Goal: Task Accomplishment & Management: Manage account settings

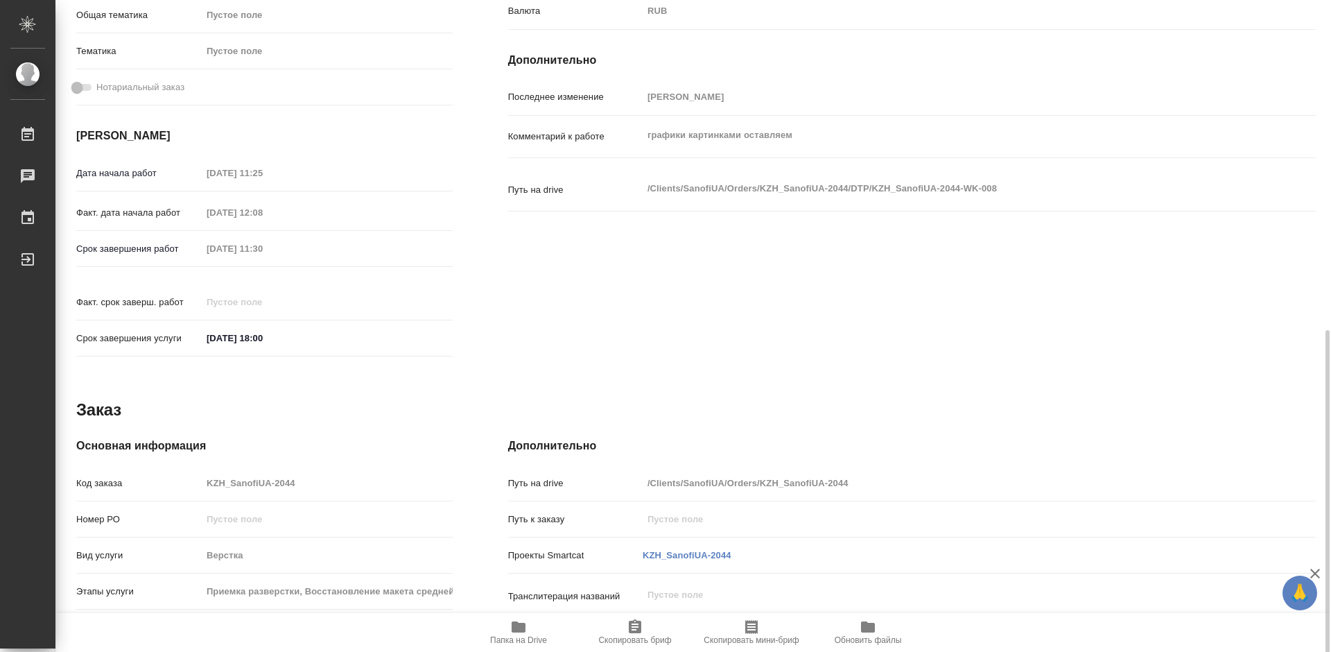
scroll to position [485, 0]
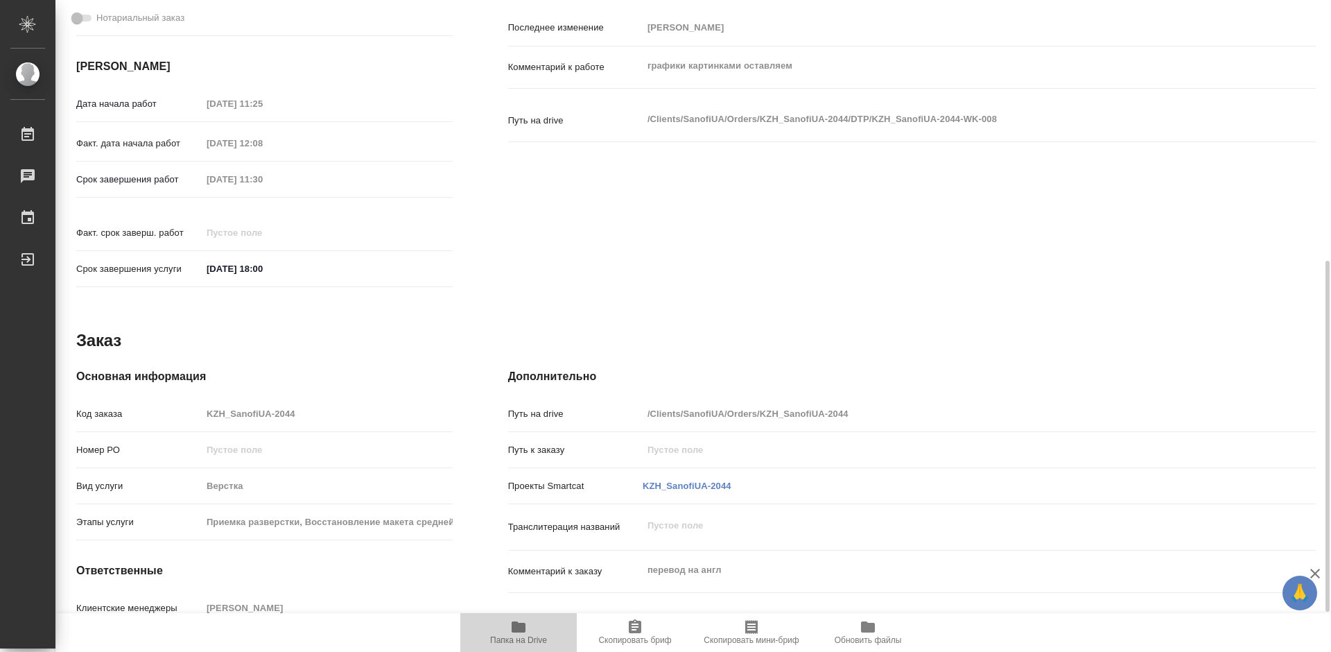
click at [530, 630] on span "Папка на Drive" at bounding box center [519, 632] width 100 height 26
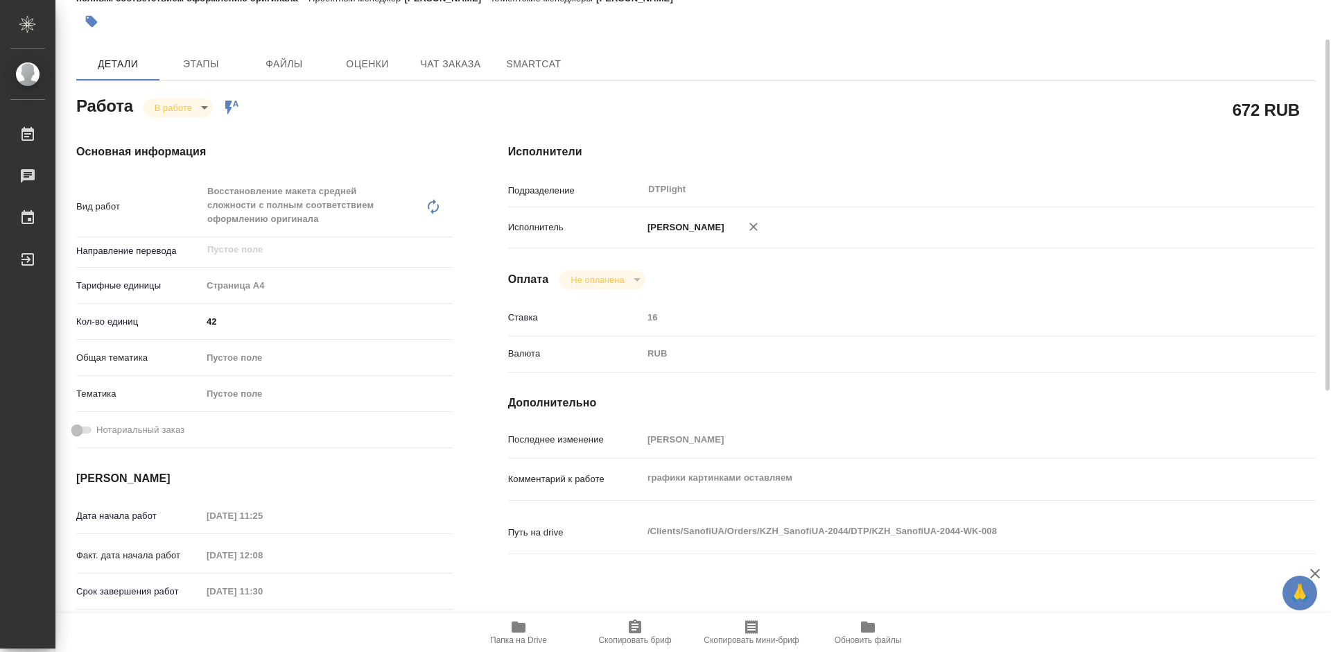
scroll to position [0, 0]
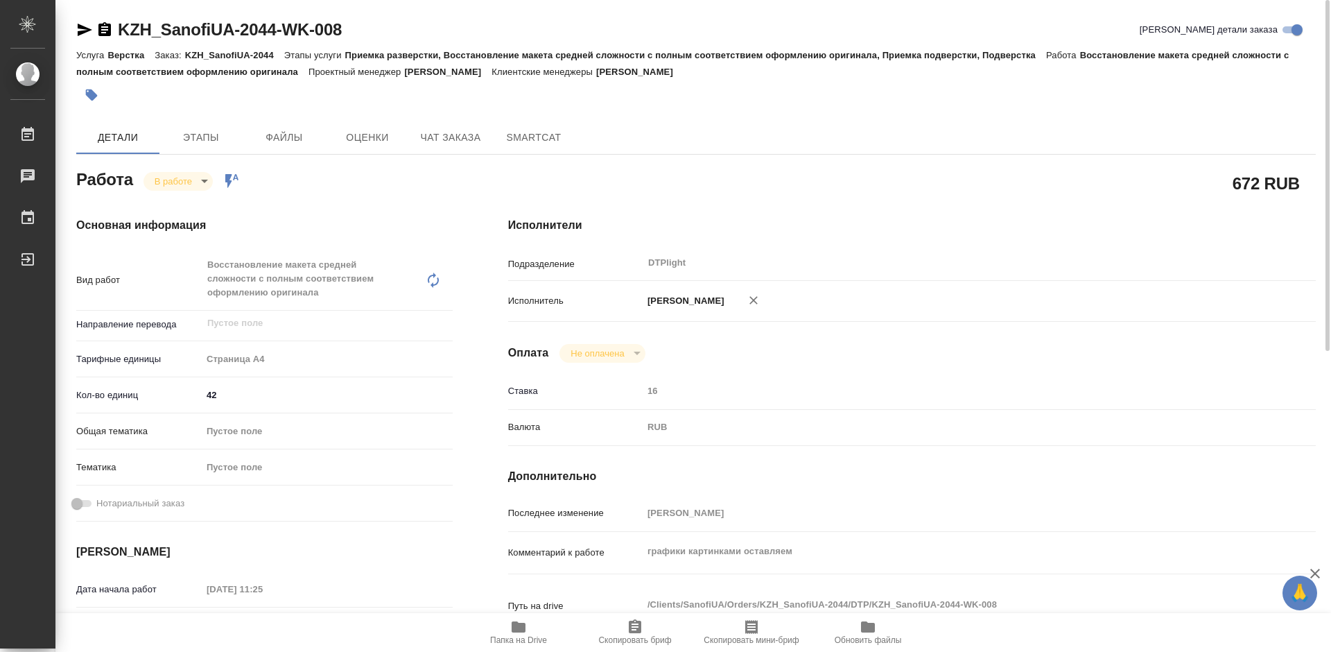
click at [187, 175] on body "🙏 .cls-1 fill:#fff; AWATERA Tretyakova Mariya Работы 0 Чаты График Выйти KZH_Sa…" at bounding box center [665, 326] width 1331 height 652
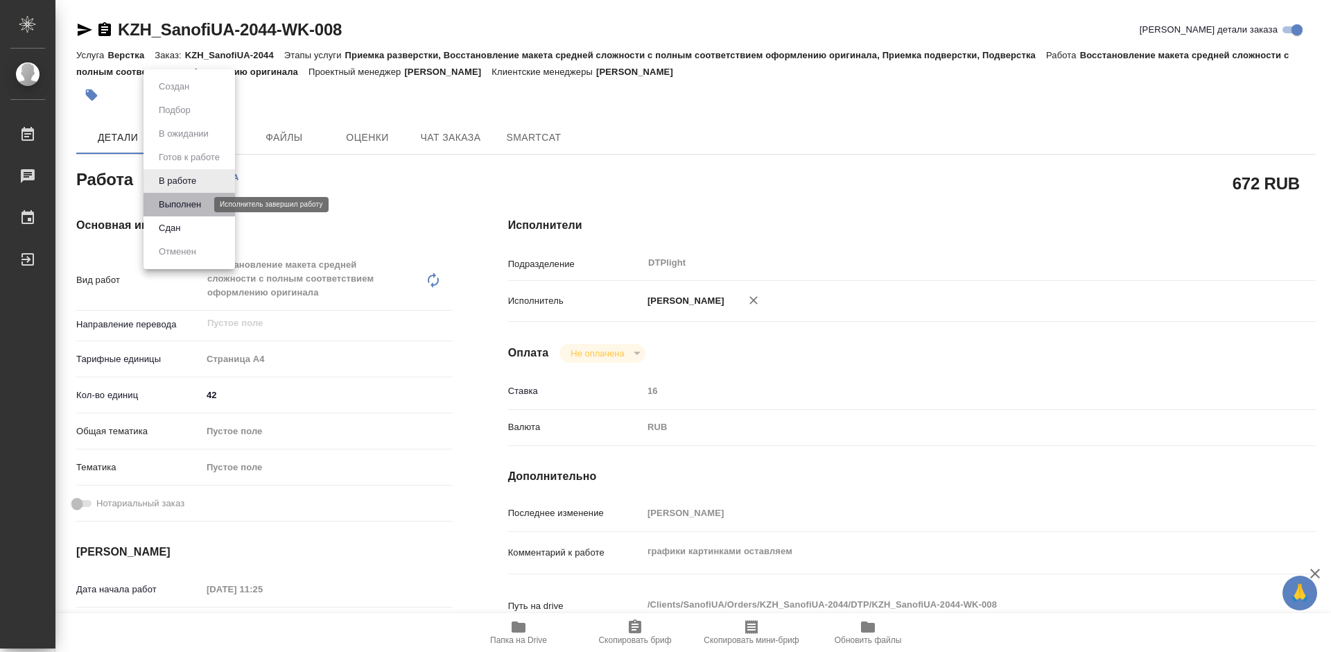
click at [190, 208] on button "Выполнен" at bounding box center [180, 204] width 51 height 15
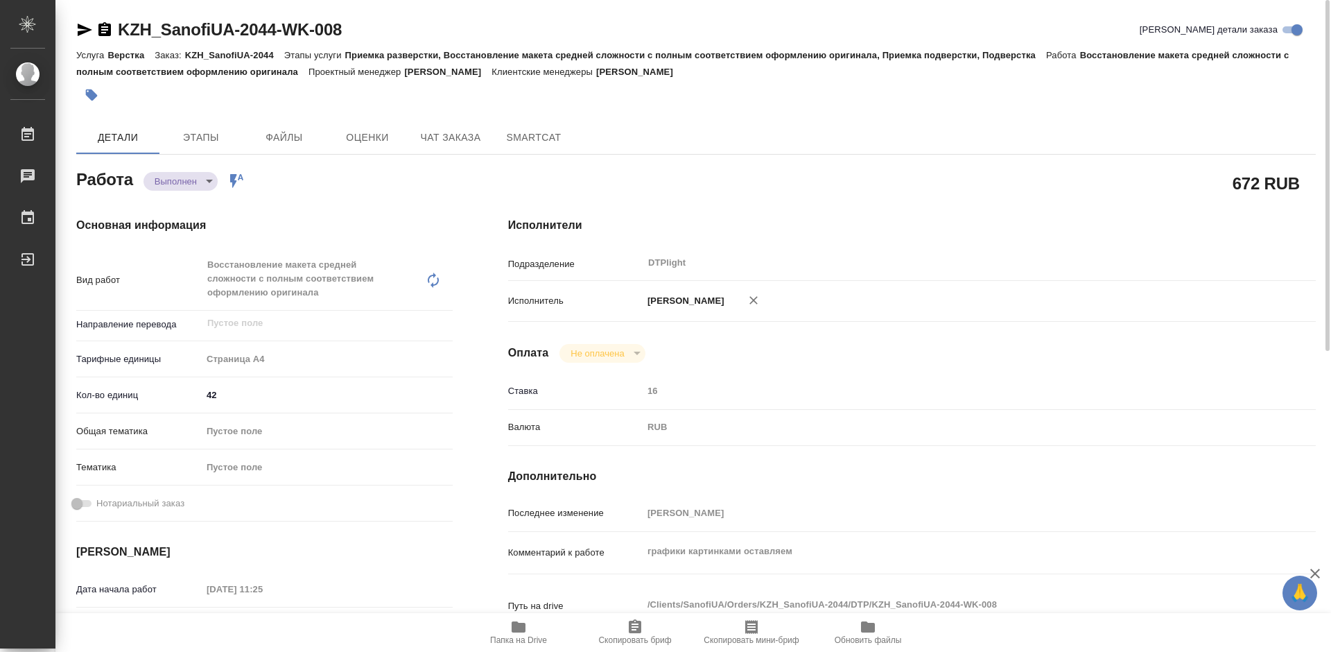
type textarea "x"
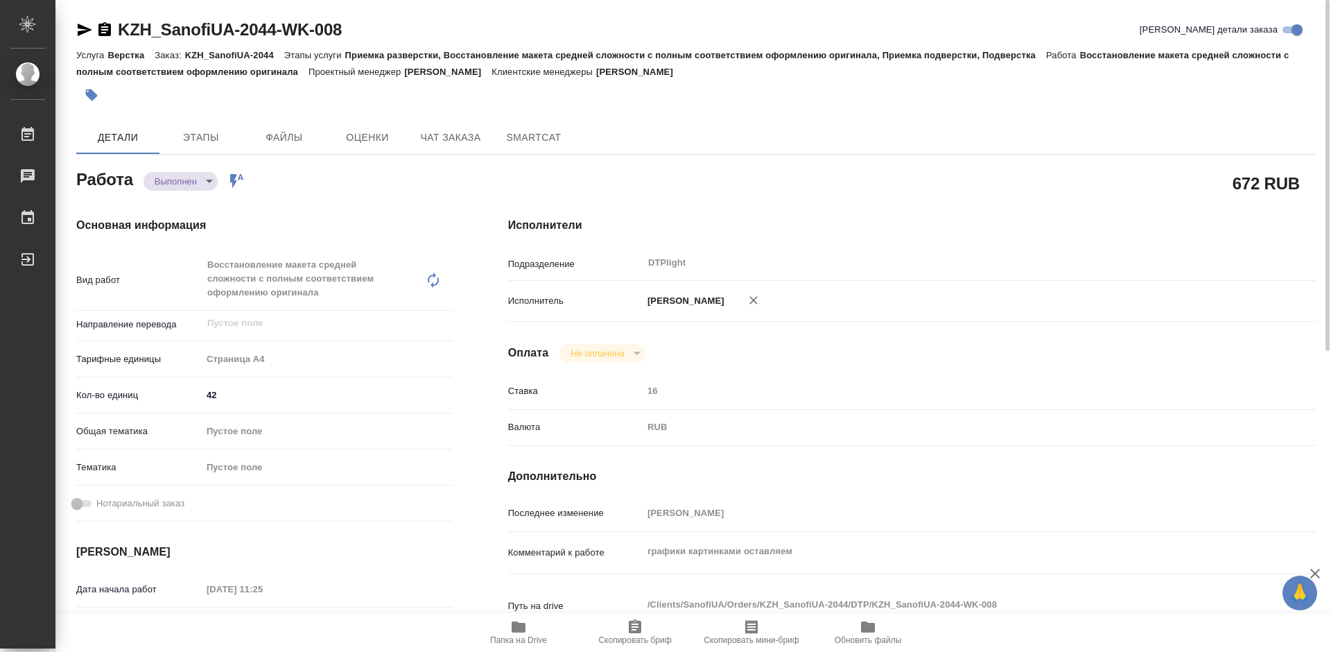
type textarea "x"
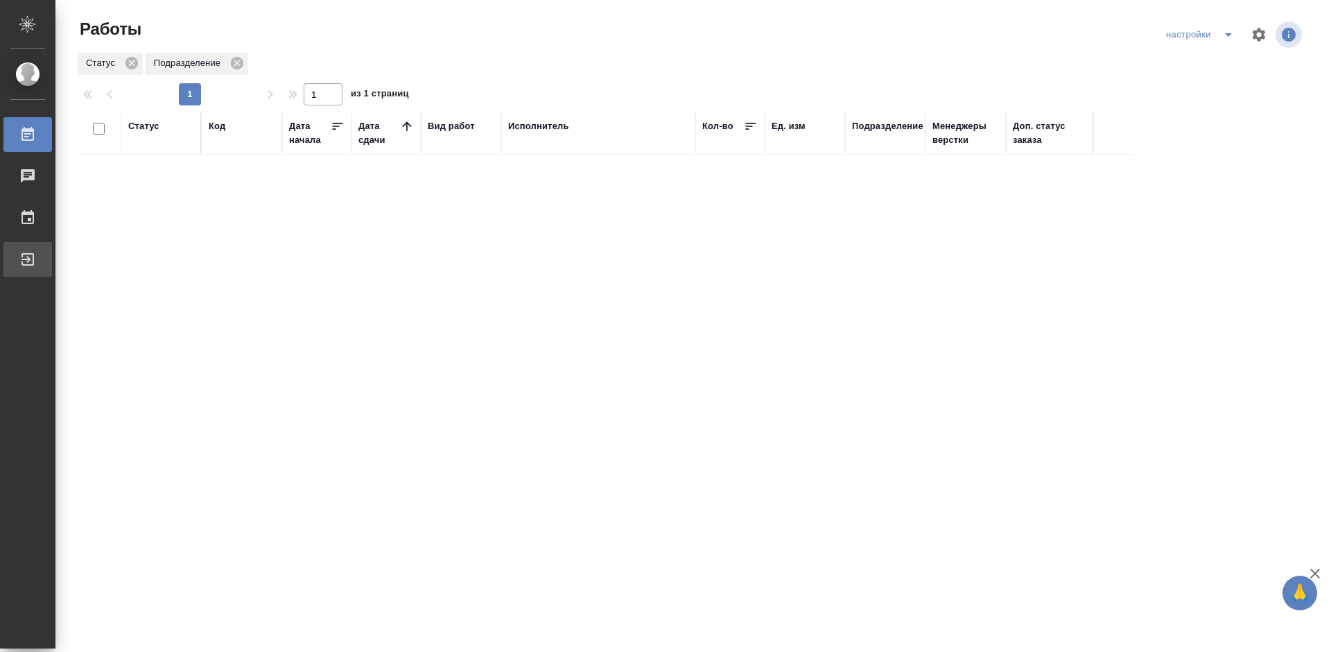
click at [28, 264] on div "Выйти" at bounding box center [10, 259] width 35 height 21
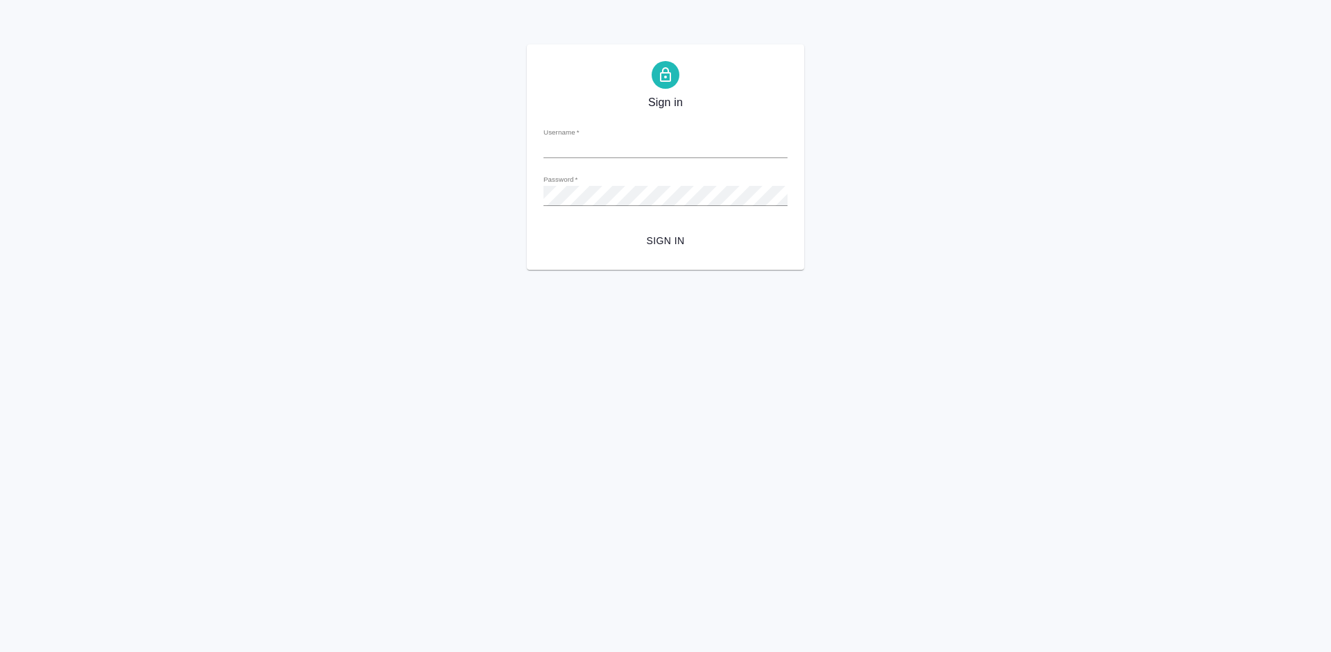
type input "m.tretyakova@awatera.com"
click at [653, 240] on span "Sign in" at bounding box center [666, 240] width 222 height 17
